Goal: Task Accomplishment & Management: Manage account settings

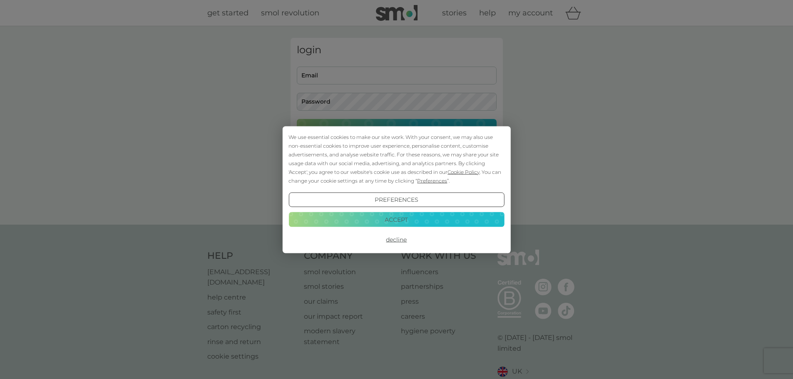
click at [397, 239] on button "Decline" at bounding box center [397, 239] width 216 height 15
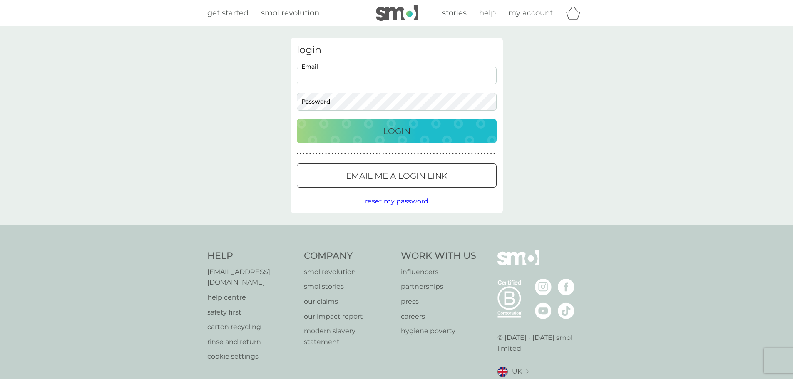
type input "nicolepritchard08@gmail.com"
click at [297, 119] on button "Login" at bounding box center [397, 131] width 200 height 24
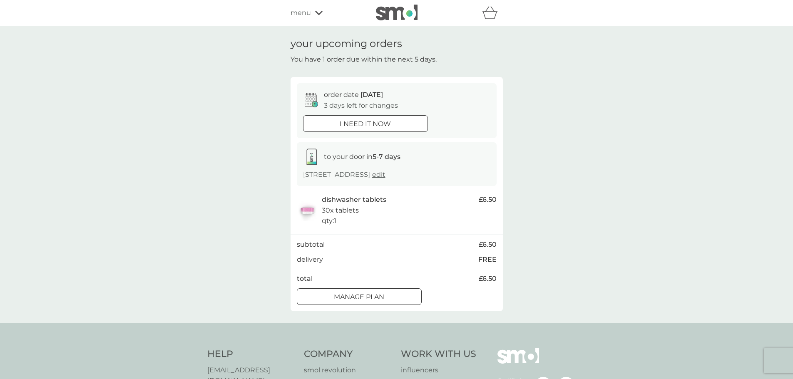
click at [377, 303] on p "Manage plan" at bounding box center [359, 297] width 50 height 11
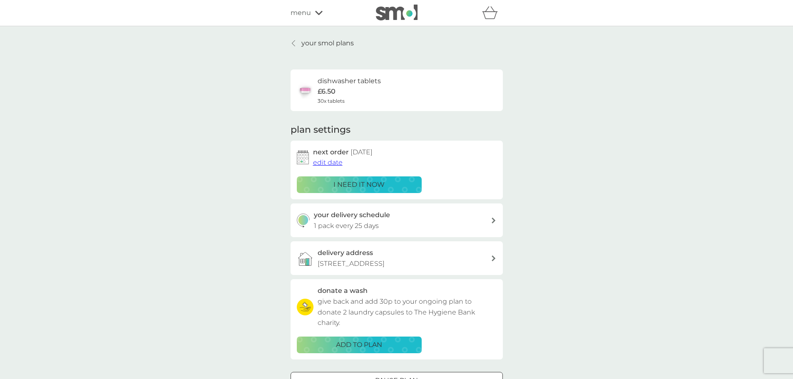
click at [328, 161] on span "edit date" at bounding box center [328, 163] width 30 height 8
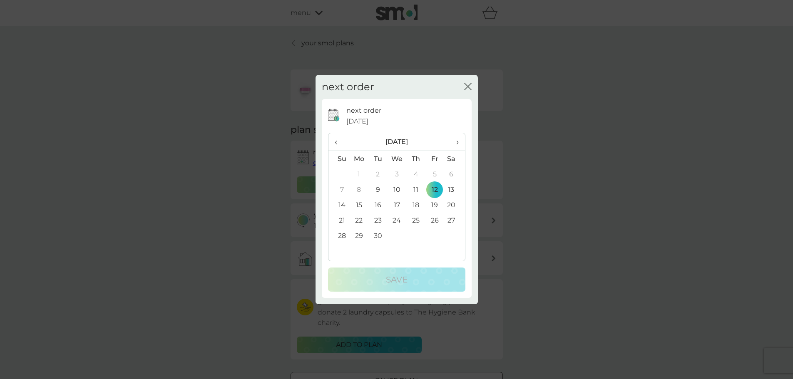
click at [379, 237] on td "30" at bounding box center [377, 235] width 19 height 15
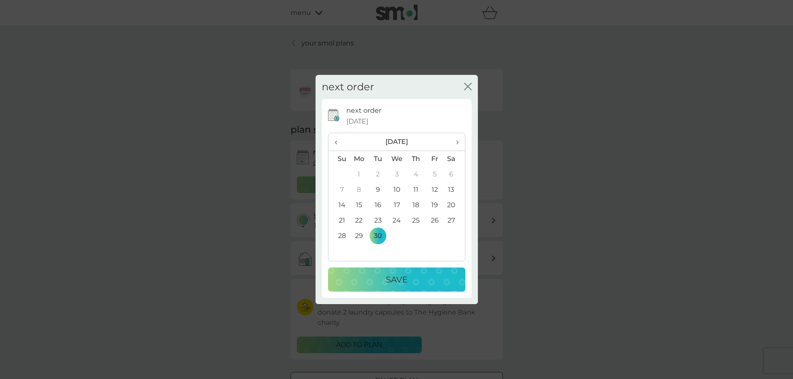
click at [398, 282] on p "Save" at bounding box center [397, 279] width 22 height 13
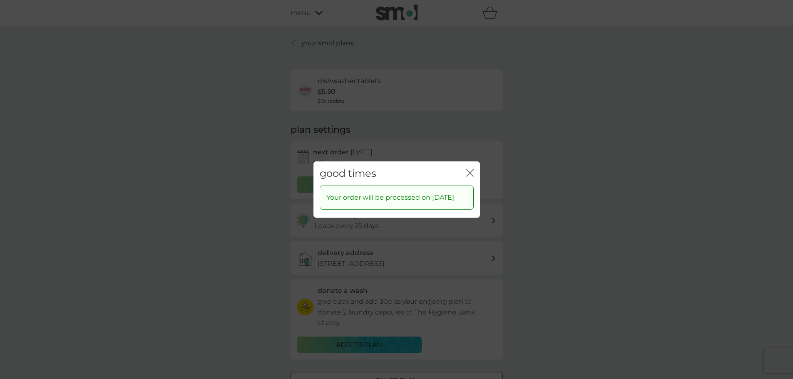
click at [470, 169] on icon "close" at bounding box center [469, 172] width 7 height 7
